Goal: Information Seeking & Learning: Learn about a topic

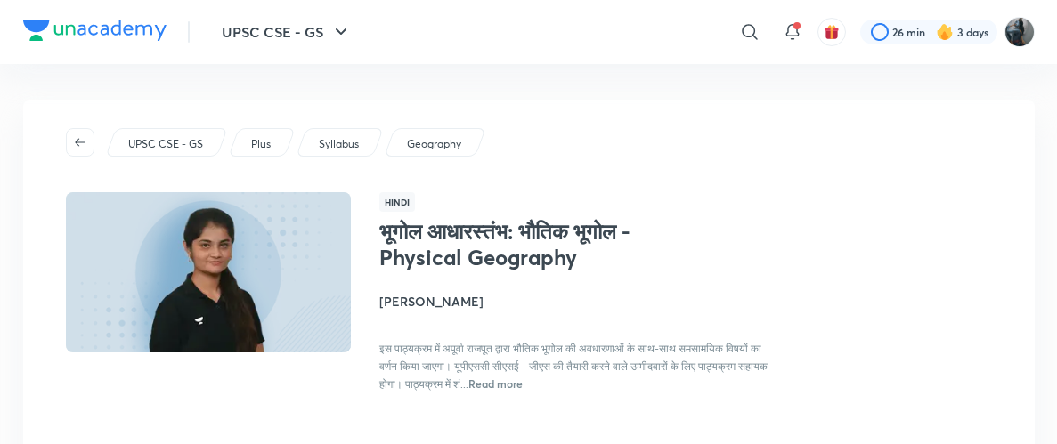
click at [93, 23] on img at bounding box center [94, 30] width 143 height 21
click at [90, 25] on img at bounding box center [94, 30] width 143 height 21
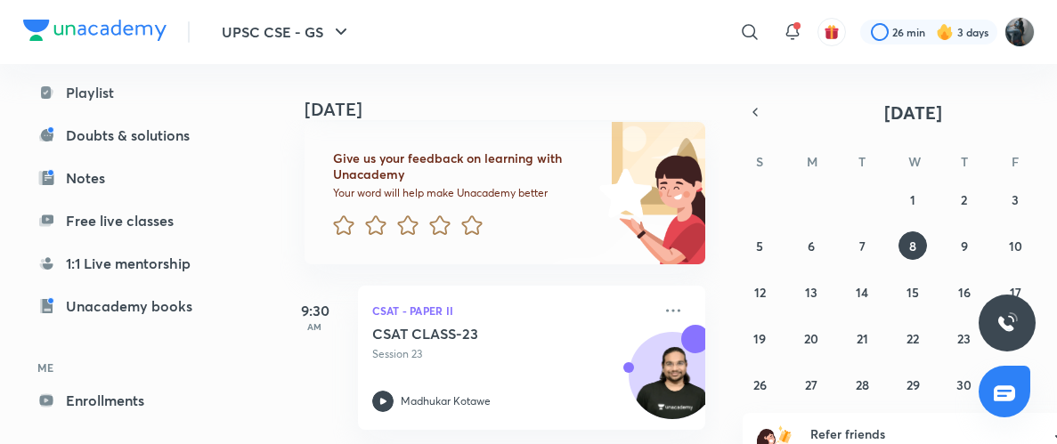
scroll to position [356, 0]
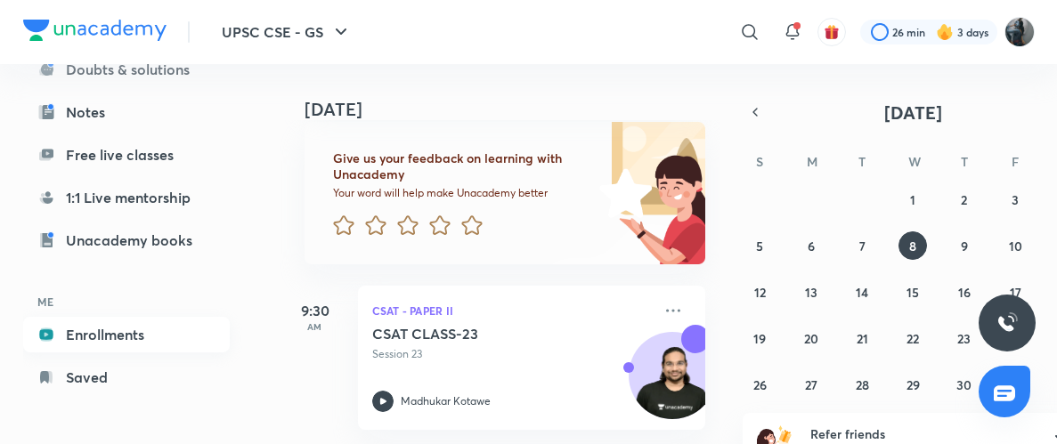
click at [93, 343] on link "Enrollments" at bounding box center [126, 335] width 207 height 36
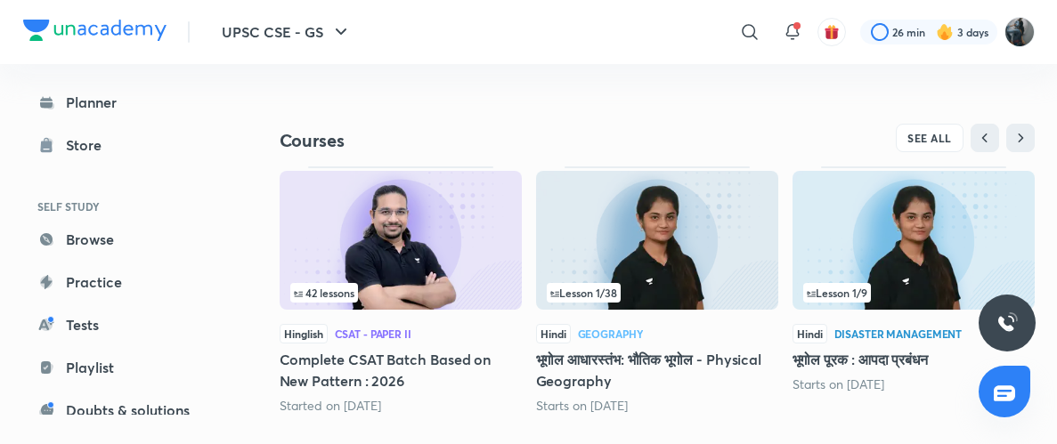
scroll to position [749, 0]
click at [923, 135] on span "SEE ALL" at bounding box center [929, 139] width 45 height 12
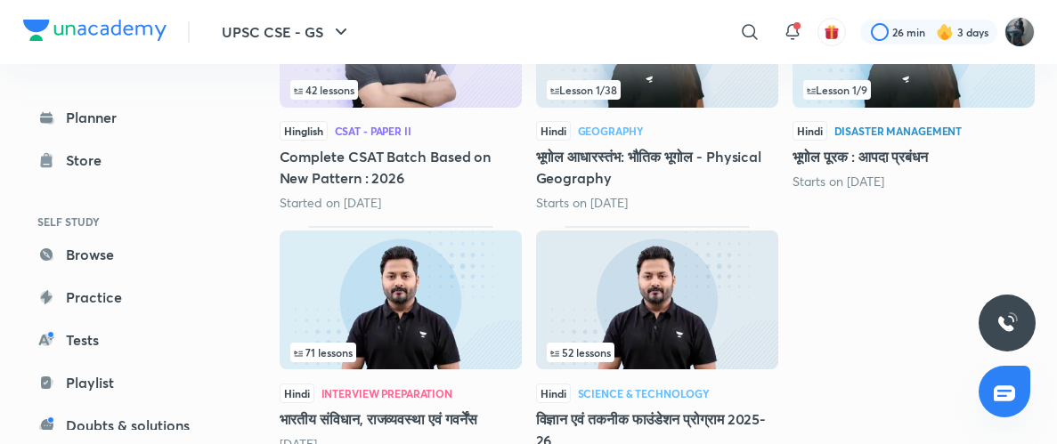
scroll to position [370, 0]
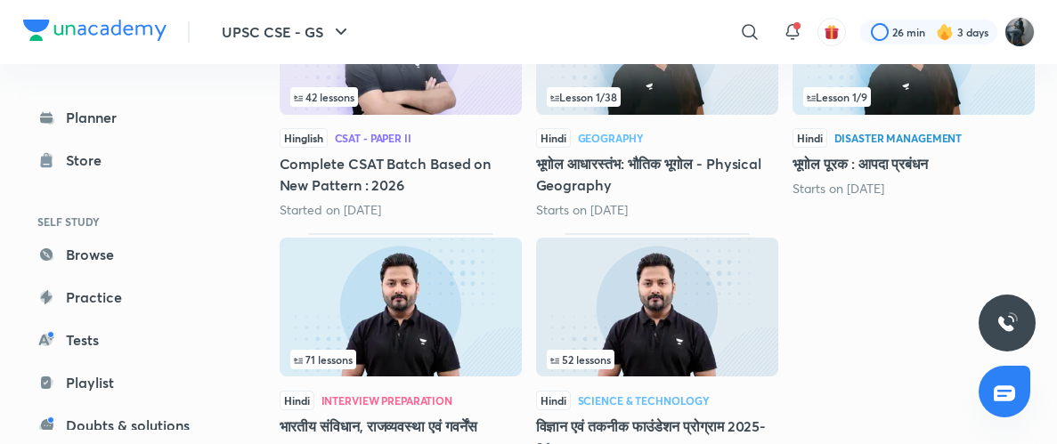
click at [465, 339] on img at bounding box center [401, 307] width 242 height 139
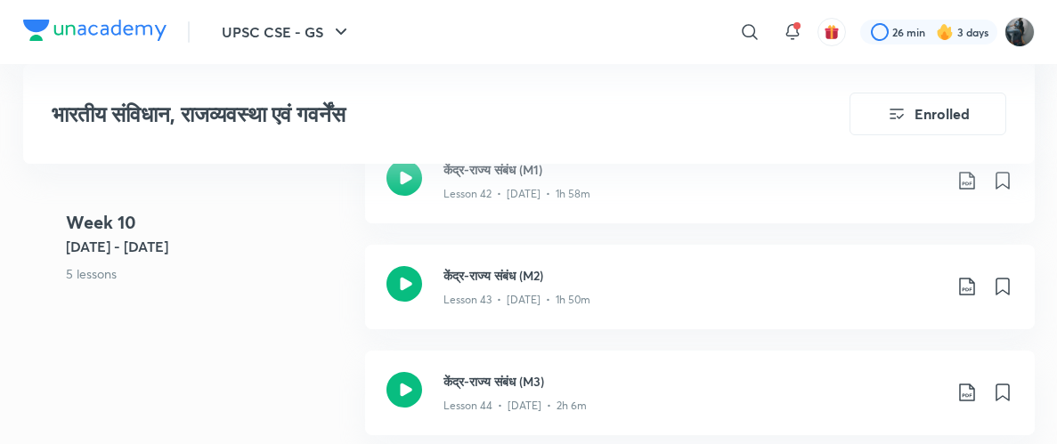
scroll to position [6413, 0]
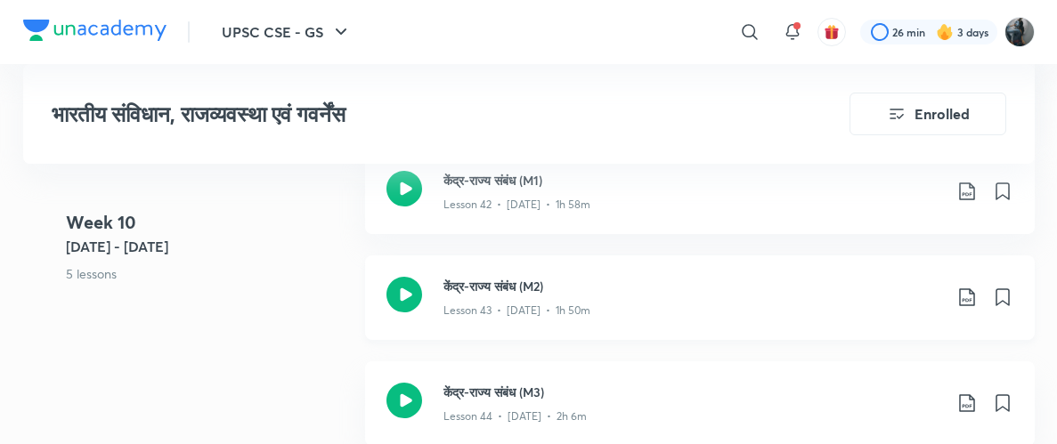
click at [401, 289] on icon at bounding box center [404, 295] width 36 height 36
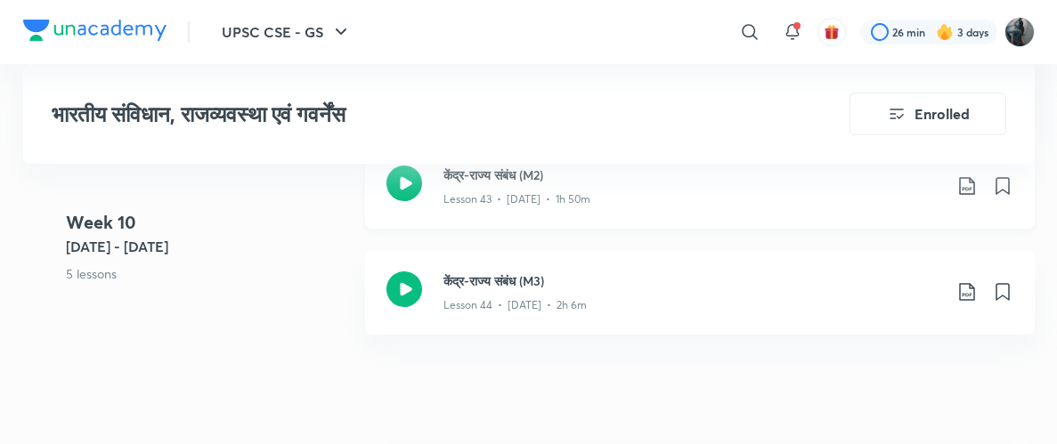
scroll to position [6520, 0]
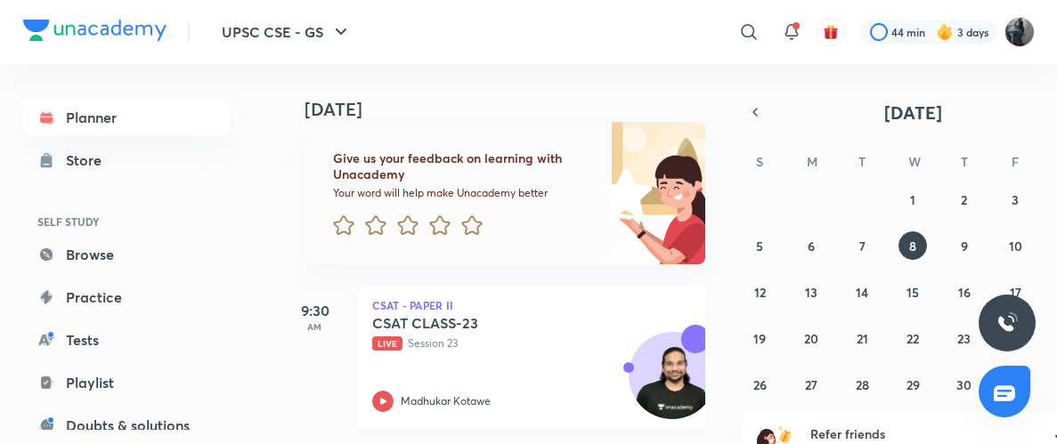
click at [394, 402] on div "Madhukar Kotawe" at bounding box center [512, 401] width 280 height 21
